Goal: Transaction & Acquisition: Purchase product/service

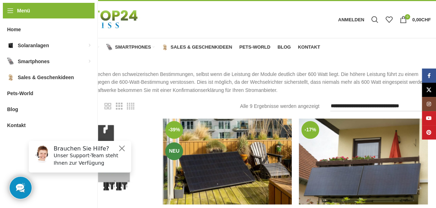
scroll to position [28, 0]
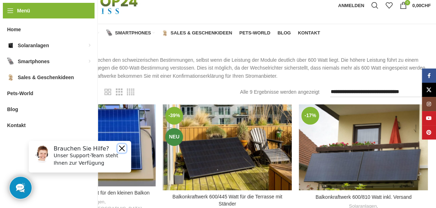
click at [122, 147] on button "Close" at bounding box center [122, 148] width 9 height 9
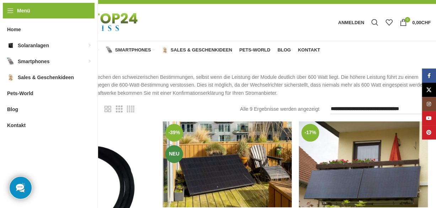
scroll to position [0, 0]
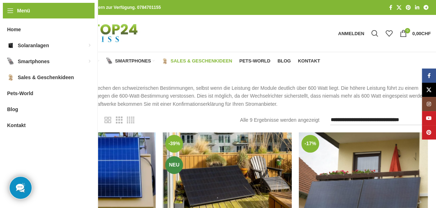
click at [200, 60] on span "Sales & Geschenkideen" at bounding box center [201, 61] width 61 height 6
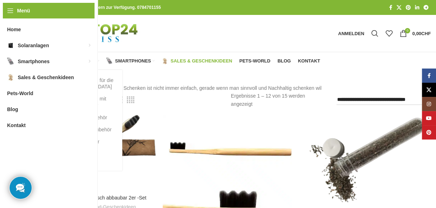
click at [69, 60] on span "Solaranlagen" at bounding box center [75, 61] width 39 height 6
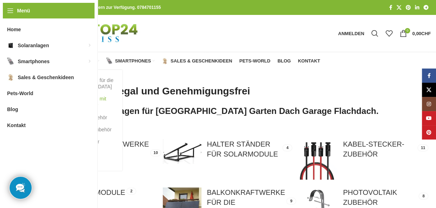
click at [80, 99] on link "Balkonkraftwerke mit Batterie Speicher" at bounding box center [83, 102] width 64 height 18
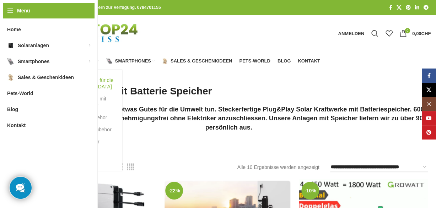
click at [74, 81] on link "Balkonkraftwerke für die [GEOGRAPHIC_DATA]" at bounding box center [83, 83] width 64 height 18
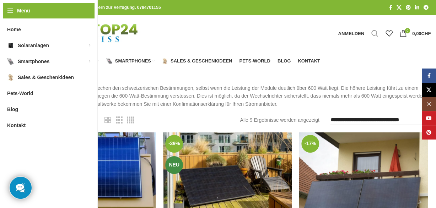
click at [373, 31] on span "Suche" at bounding box center [374, 33] width 7 height 7
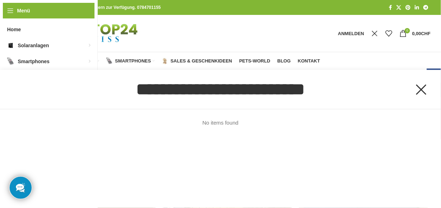
type input "**********"
click button "Suche" at bounding box center [0, 0] width 0 height 0
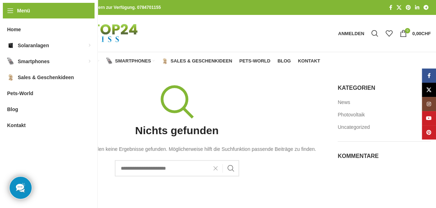
click at [215, 168] on span at bounding box center [217, 168] width 11 height 9
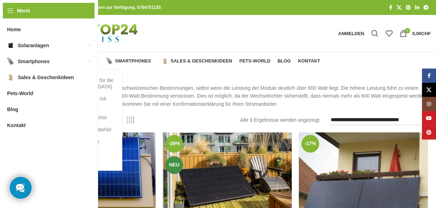
click at [74, 61] on span "Solaranlagen" at bounding box center [75, 61] width 39 height 6
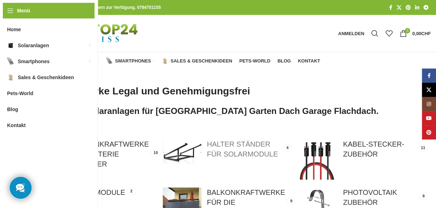
click at [259, 146] on link at bounding box center [227, 151] width 129 height 25
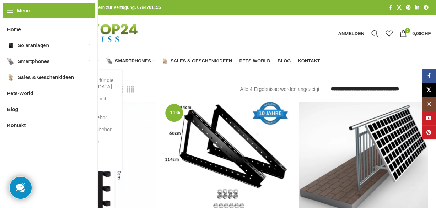
click at [74, 63] on span "Solaranlagen" at bounding box center [75, 61] width 39 height 6
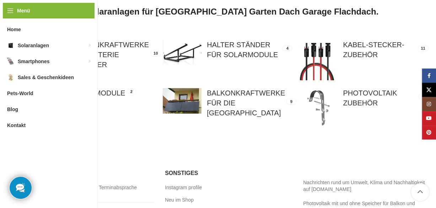
scroll to position [99, 0]
click at [101, 45] on link at bounding box center [91, 59] width 129 height 39
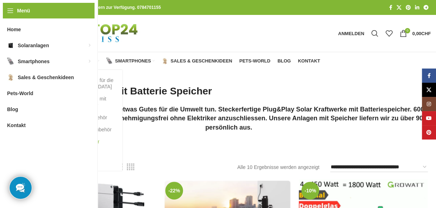
click at [82, 148] on link "Halter Ständer für Solarmodule" at bounding box center [83, 145] width 64 height 18
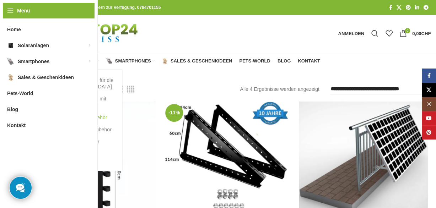
click at [79, 118] on link "Photovoltaik Zubehör" at bounding box center [83, 118] width 64 height 12
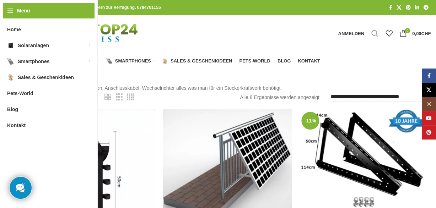
click at [372, 36] on span "Suche" at bounding box center [374, 33] width 7 height 7
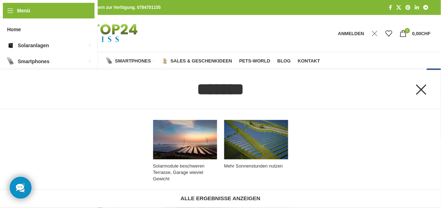
type input "*******"
click button "Suche" at bounding box center [0, 0] width 0 height 0
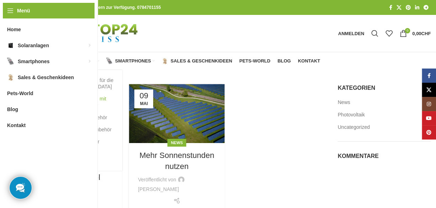
click at [77, 102] on link "Balkonkraftwerke mit Batterie Speicher" at bounding box center [83, 102] width 64 height 18
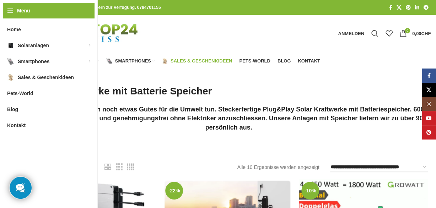
click at [209, 57] on link "Sales & Geschenkideen" at bounding box center [197, 61] width 70 height 14
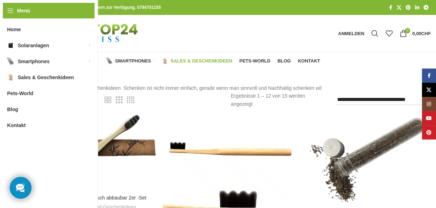
click at [36, 62] on span "Home" at bounding box center [34, 61] width 14 height 6
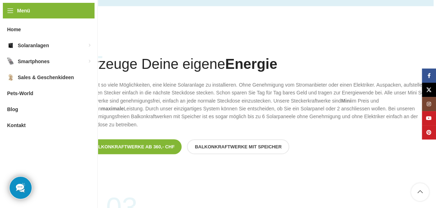
scroll to position [521, 0]
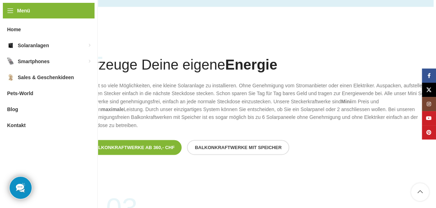
click at [204, 145] on span "Balkonkraftwerke mit Speicher" at bounding box center [238, 148] width 87 height 6
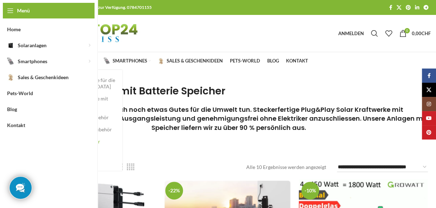
click at [69, 146] on link "Halter Ständer für Solarmodule" at bounding box center [83, 145] width 64 height 18
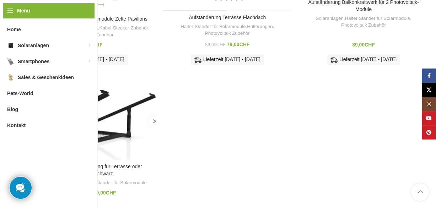
scroll to position [240, 0]
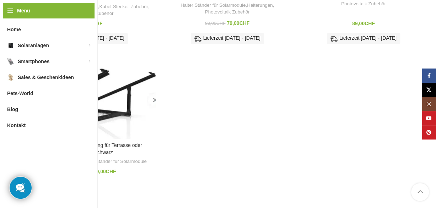
click at [117, 106] on img "Solarpaneele Aufständerung für Terrasse oder Flachdach Schwarz" at bounding box center [91, 97] width 129 height 83
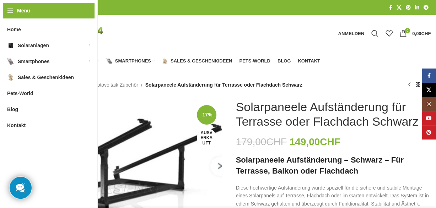
click at [122, 146] on img "1 / 1" at bounding box center [124, 162] width 195 height 125
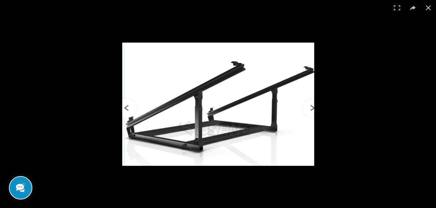
click at [312, 106] on img at bounding box center [218, 104] width 192 height 123
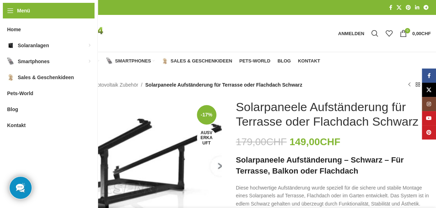
click at [142, 154] on img "1 / 1" at bounding box center [124, 162] width 195 height 125
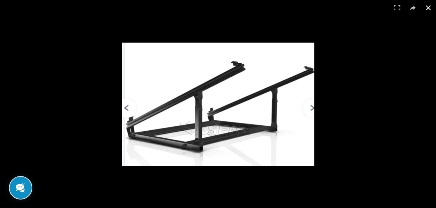
click at [362, 101] on div at bounding box center [274, 115] width 304 height 145
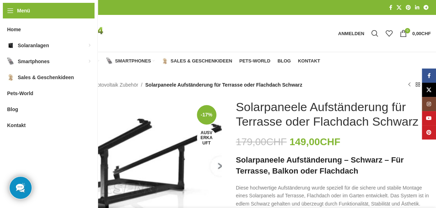
click at [222, 168] on div "1 / 1" at bounding box center [124, 162] width 197 height 125
